Goal: Use online tool/utility: Utilize a website feature to perform a specific function

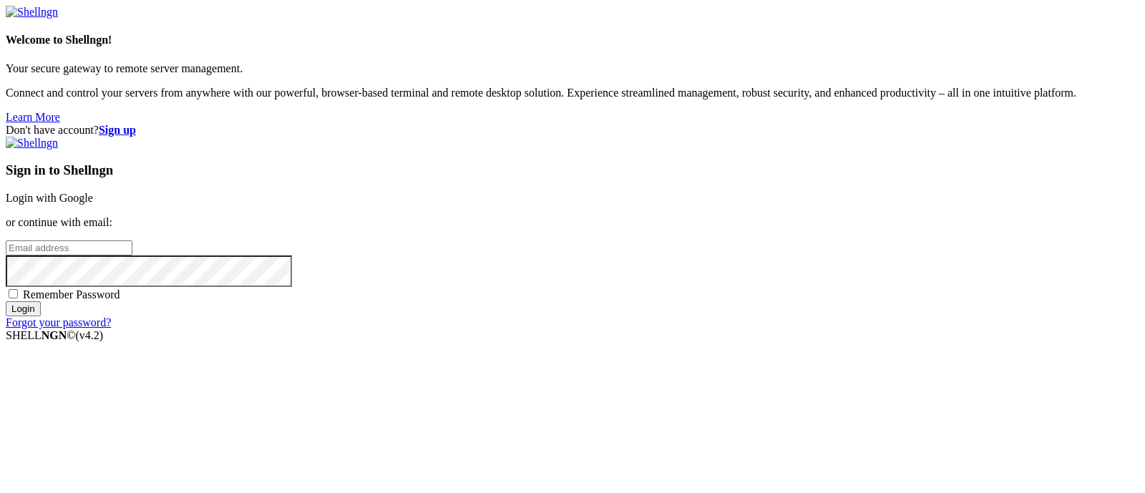
click at [93, 192] on link "Login with Google" at bounding box center [49, 198] width 87 height 12
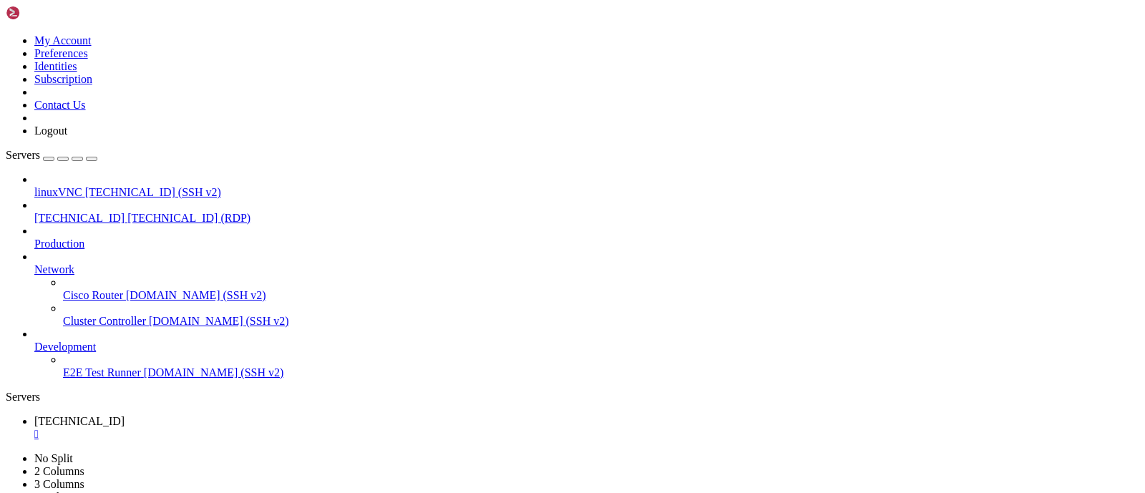
drag, startPoint x: 963, startPoint y: 934, endPoint x: 964, endPoint y: 945, distance: 11.5
